Goal: Information Seeking & Learning: Check status

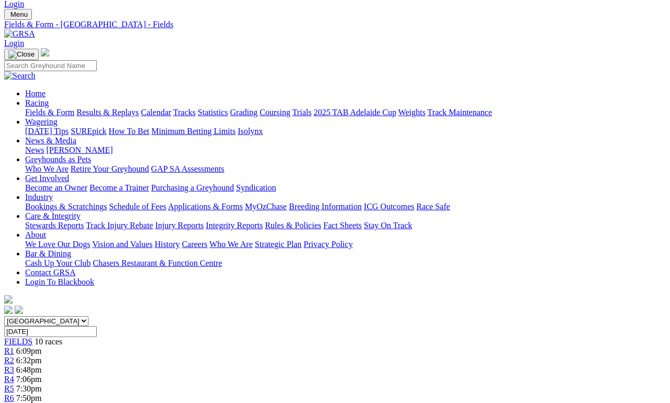
scroll to position [25, 0]
click at [129, 108] on link "Results & Replays" at bounding box center [107, 112] width 62 height 9
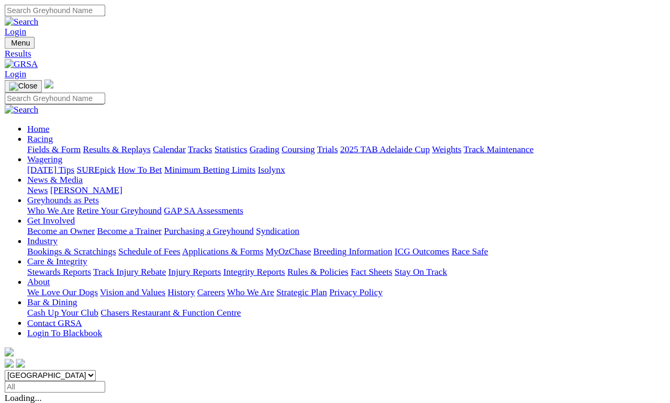
scroll to position [5, 0]
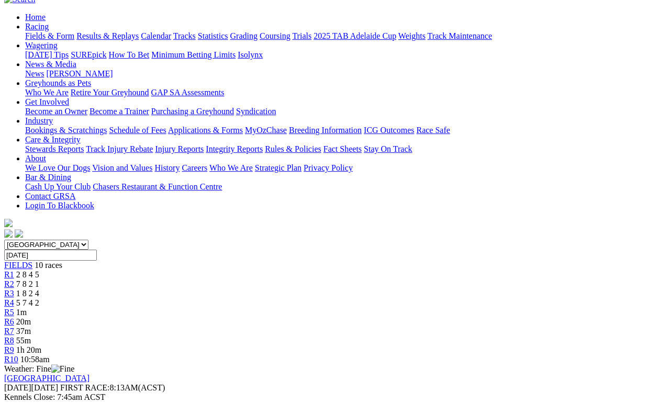
scroll to position [101, 0]
click at [14, 280] on span "R2" at bounding box center [9, 284] width 10 height 9
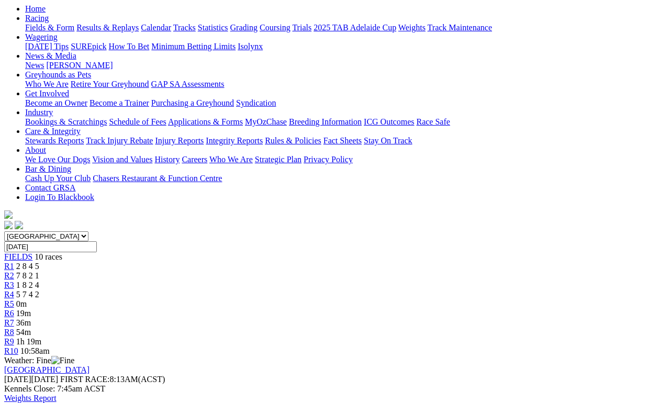
scroll to position [97, 0]
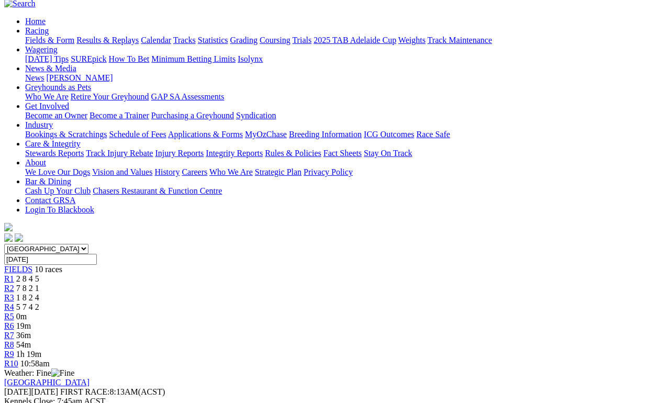
click at [14, 293] on link "R3" at bounding box center [9, 297] width 10 height 9
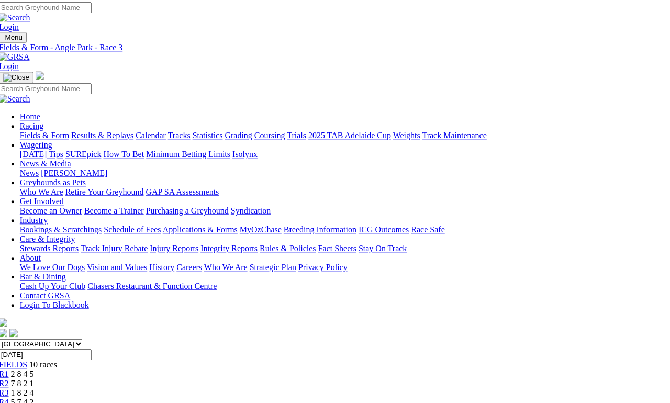
scroll to position [0, 5]
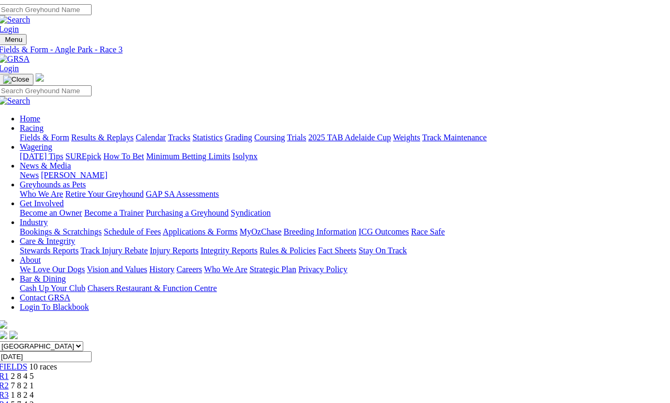
click at [9, 400] on span "R4" at bounding box center [4, 404] width 10 height 9
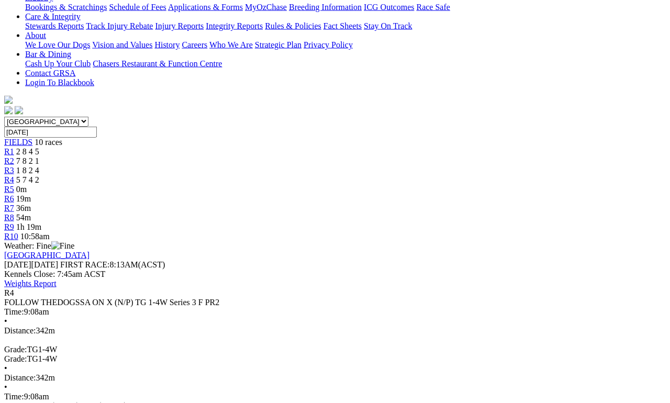
scroll to position [225, 0]
